Goal: Task Accomplishment & Management: Complete application form

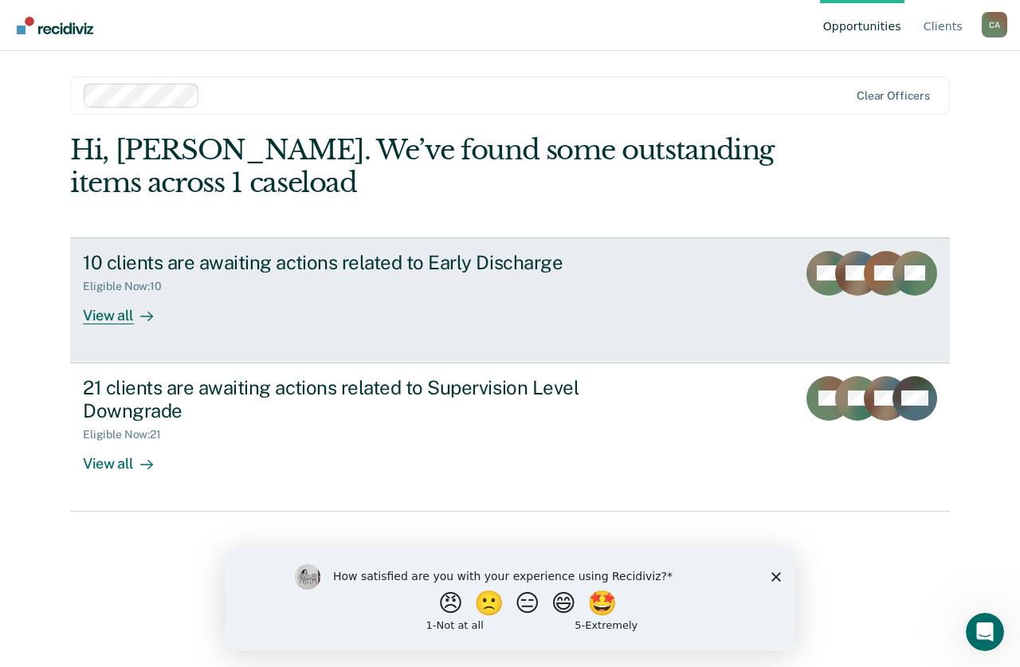
click at [114, 319] on div "View all" at bounding box center [127, 308] width 89 height 31
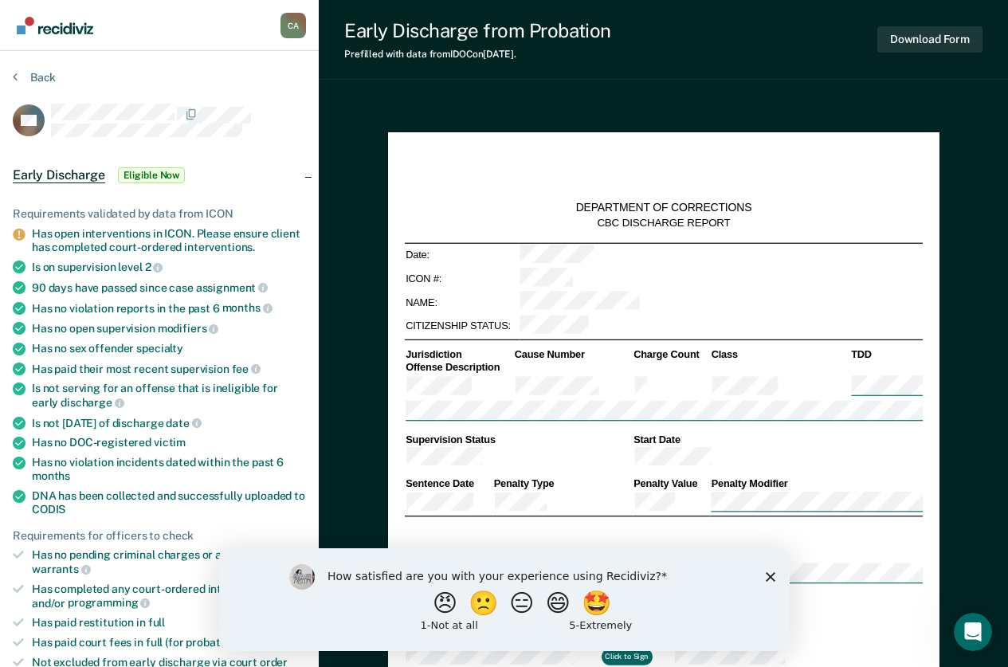
type textarea "x"
click at [773, 578] on icon "Close survey" at bounding box center [770, 576] width 10 height 10
